Goal: Task Accomplishment & Management: Use online tool/utility

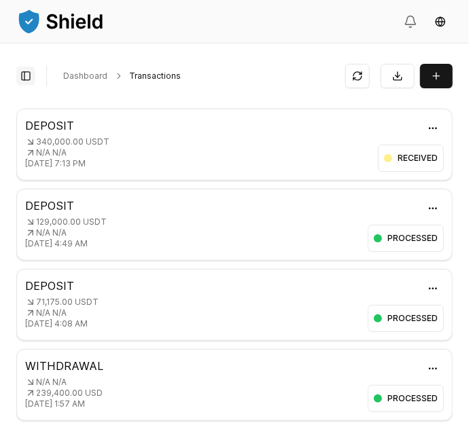
click at [20, 82] on button "Toggle Sidebar" at bounding box center [25, 76] width 19 height 19
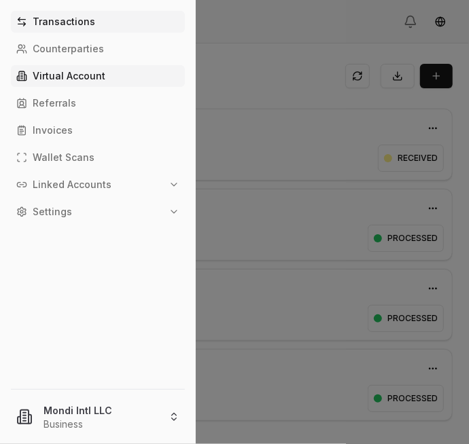
click at [55, 85] on link "Virtual Account" at bounding box center [98, 76] width 174 height 22
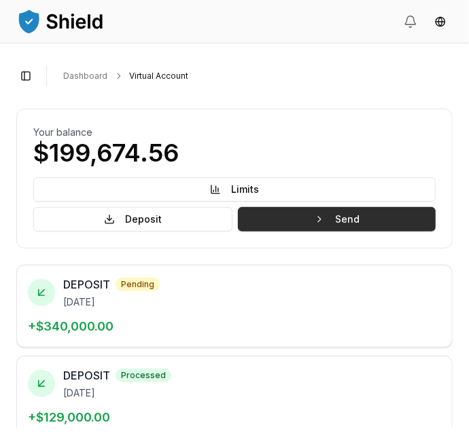
click at [351, 209] on button "Send" at bounding box center [337, 219] width 198 height 24
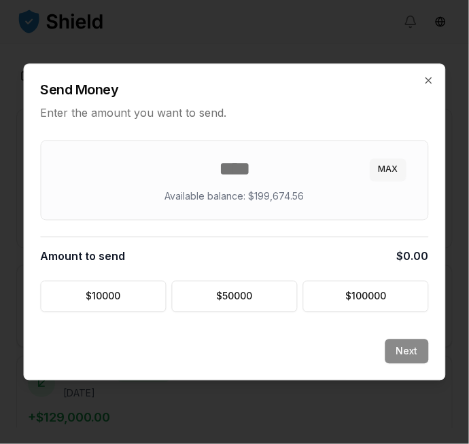
click at [384, 169] on button "MAX" at bounding box center [388, 170] width 36 height 22
type input "*********"
click at [410, 348] on button "Next" at bounding box center [406, 352] width 43 height 24
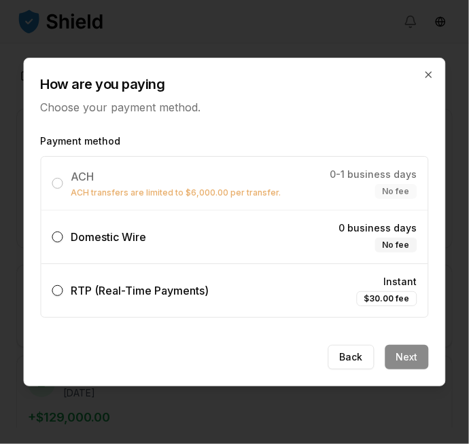
click at [167, 236] on label "Domestic Wire 0 business days No fee" at bounding box center [234, 237] width 387 height 53
click at [63, 236] on button "Domestic Wire 0 business days No fee" at bounding box center [57, 237] width 11 height 11
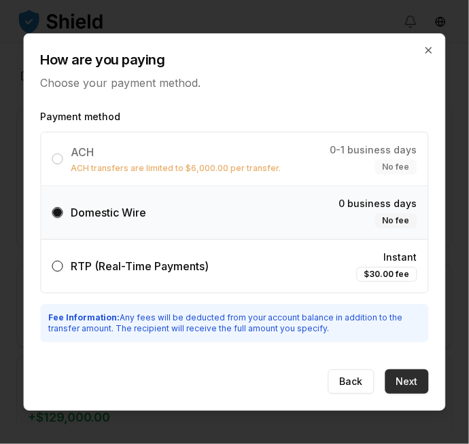
click at [387, 377] on button "Next" at bounding box center [406, 382] width 43 height 24
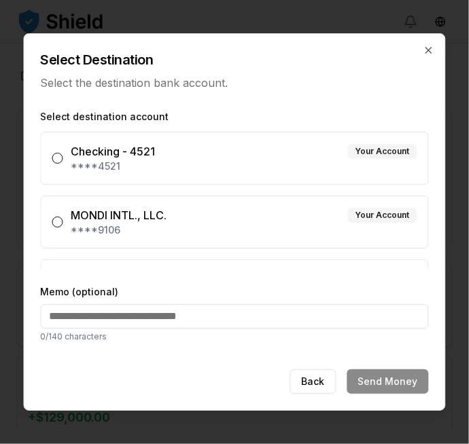
click at [264, 217] on div "MONDI INTL., LLC. Your Account" at bounding box center [244, 215] width 346 height 16
click at [63, 217] on button "MONDI INTL., LLC. Your Account ****9106" at bounding box center [57, 222] width 11 height 11
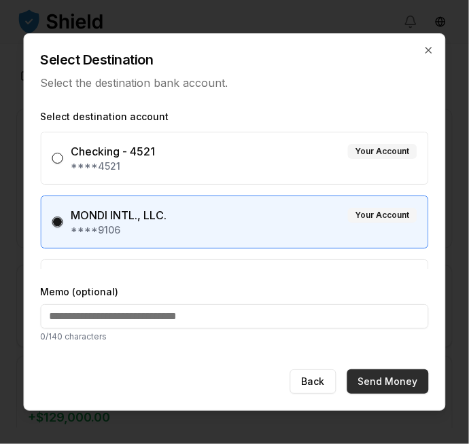
click at [392, 378] on button "Send Money" at bounding box center [388, 382] width 82 height 24
